Goal: Find specific page/section: Find specific page/section

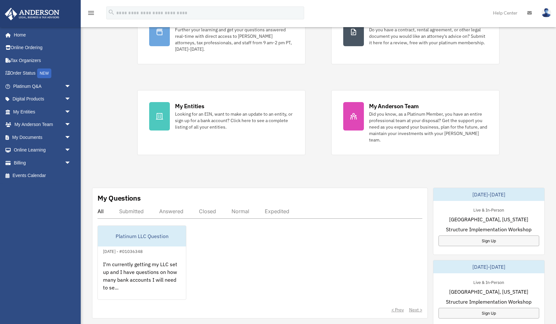
scroll to position [69, 0]
click at [65, 114] on span "arrow_drop_down" at bounding box center [71, 111] width 13 height 13
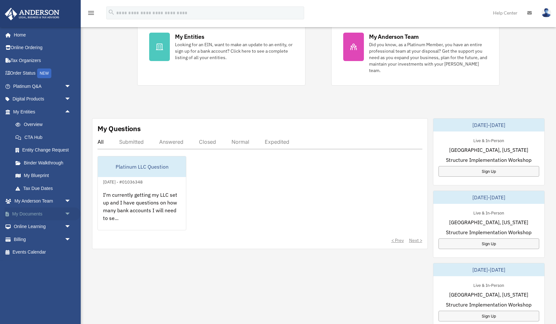
scroll to position [140, 0]
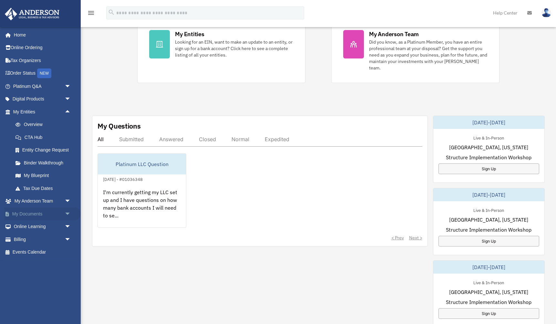
click at [41, 217] on link "My Documents arrow_drop_down" at bounding box center [43, 213] width 76 height 13
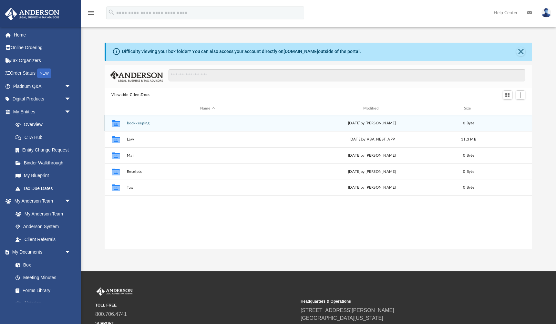
scroll to position [147, 428]
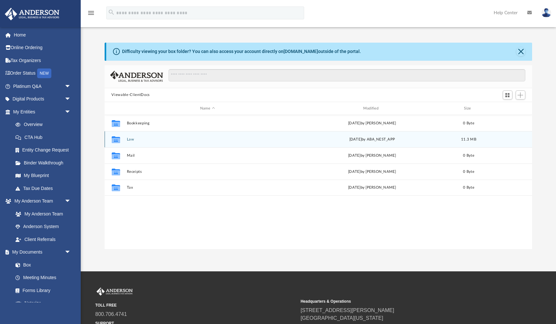
click at [136, 141] on div "Collaborated Folder Law Thu Aug 14 2025 by ABA_NEST_APP 11.3 MB" at bounding box center [319, 139] width 428 height 16
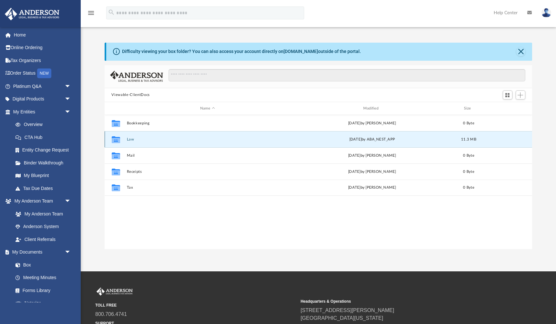
click at [131, 140] on button "Law" at bounding box center [208, 139] width 162 height 4
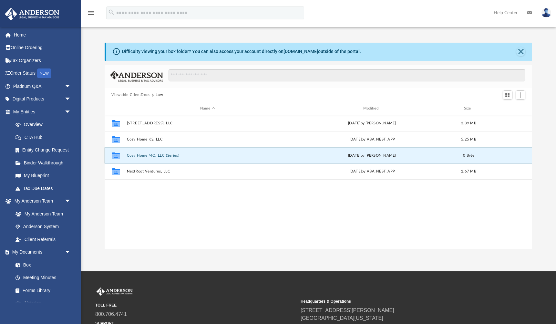
click at [153, 155] on button "Cozy Home MO, LLC (Series)" at bounding box center [208, 155] width 162 height 4
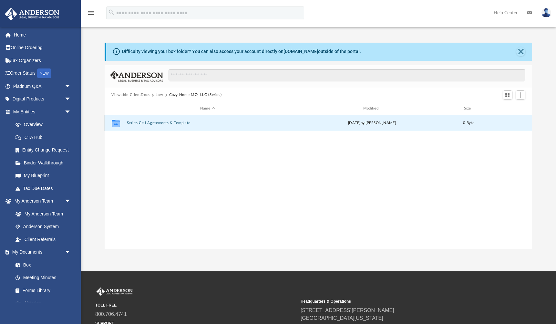
click at [162, 121] on button "Series Cell Agreements & Template" at bounding box center [208, 123] width 162 height 4
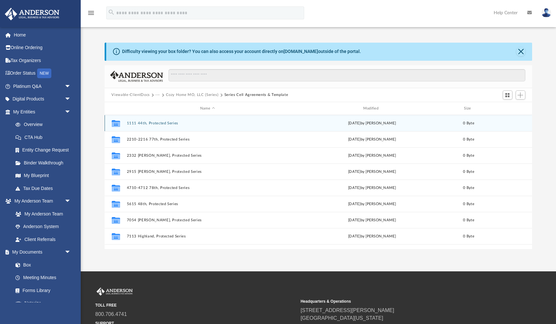
click at [162, 121] on button "1111 44th, Protected Series" at bounding box center [208, 123] width 162 height 4
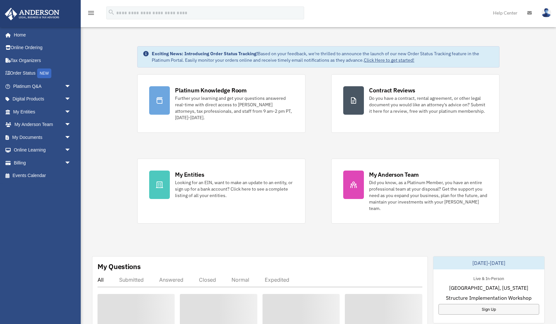
scroll to position [140, 0]
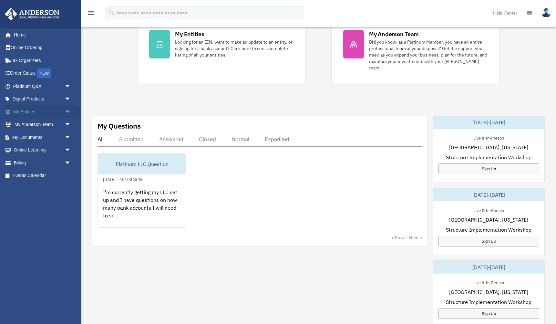
click at [40, 111] on link "My Entities arrow_drop_down" at bounding box center [43, 111] width 76 height 13
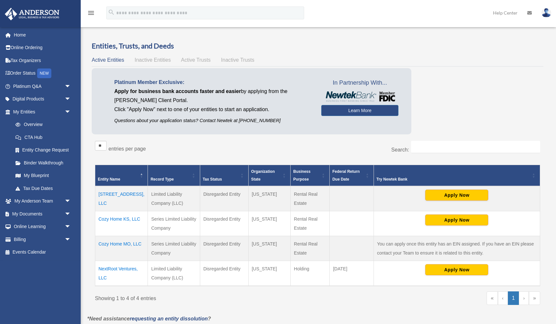
click at [104, 245] on td "Cozy Home MO, LLC" at bounding box center [121, 248] width 53 height 25
